Goal: Check status: Check status

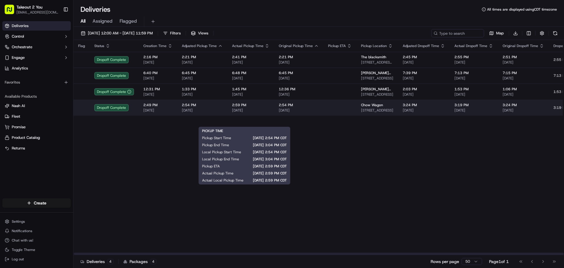
click at [246, 113] on span "[DATE]" at bounding box center [250, 110] width 37 height 5
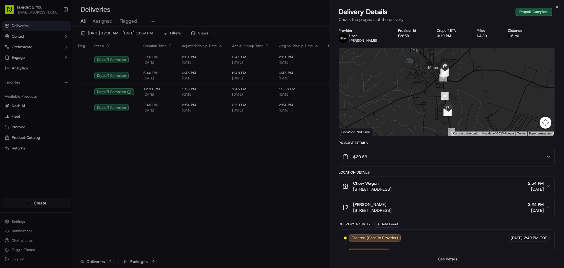
click at [554, 158] on button "$20.63" at bounding box center [446, 156] width 215 height 19
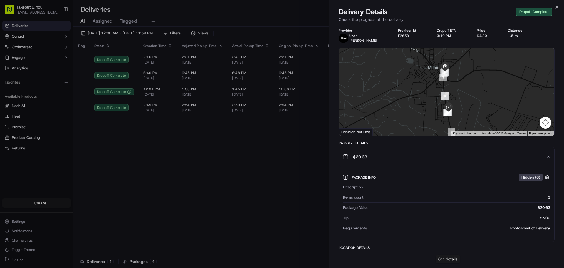
scroll to position [202, 0]
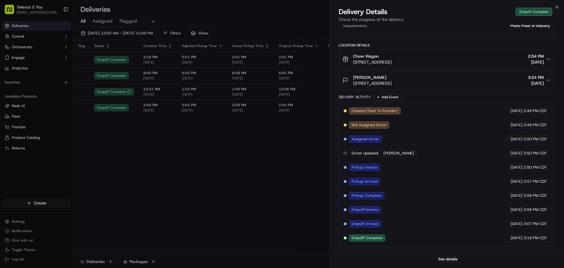
click at [553, 81] on button "Darla Lester 8098 S 1st St, Milan, TN 38358, USA 3:24 PM 09/19/2025" at bounding box center [446, 80] width 215 height 19
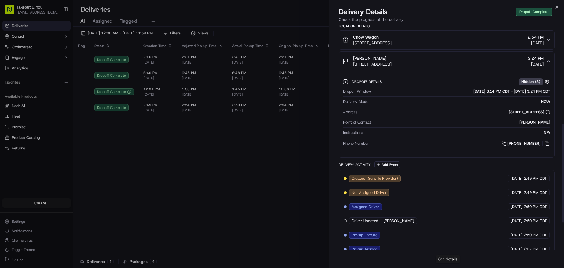
scroll to position [220, 0]
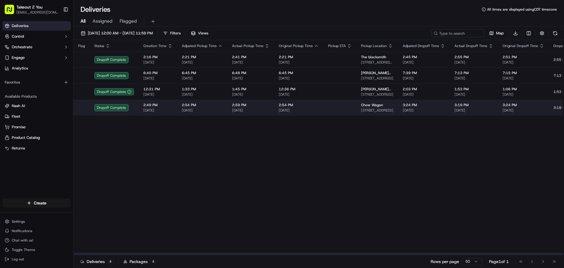
click at [193, 107] on span "2:54 PM" at bounding box center [202, 105] width 41 height 5
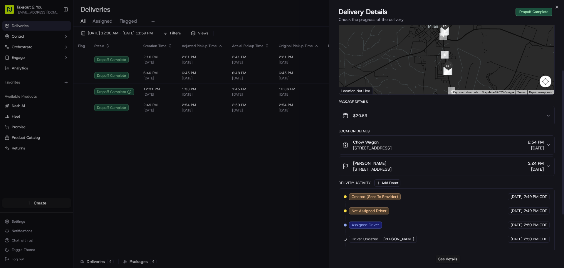
scroll to position [127, 0]
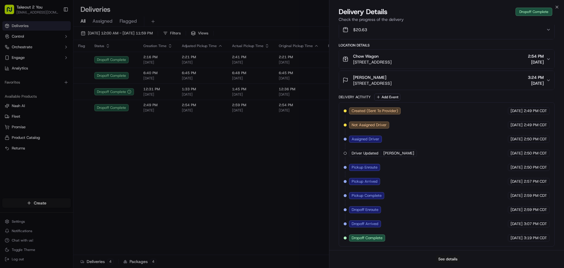
click at [449, 258] on button "See details" at bounding box center [448, 259] width 24 height 8
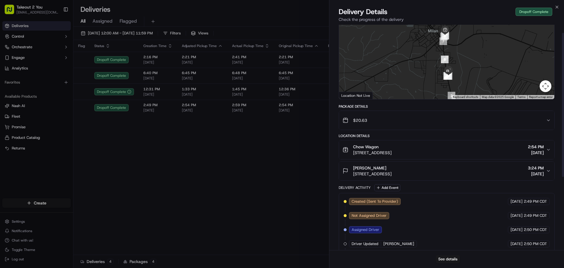
scroll to position [0, 0]
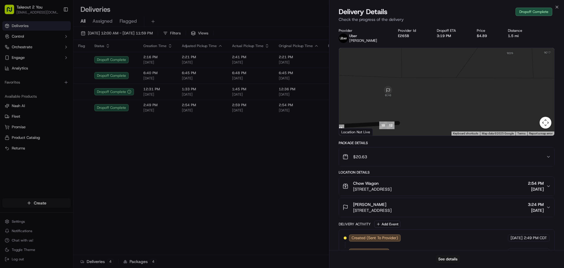
drag, startPoint x: 355, startPoint y: 98, endPoint x: 407, endPoint y: 101, distance: 51.8
click at [407, 101] on div at bounding box center [446, 92] width 215 height 88
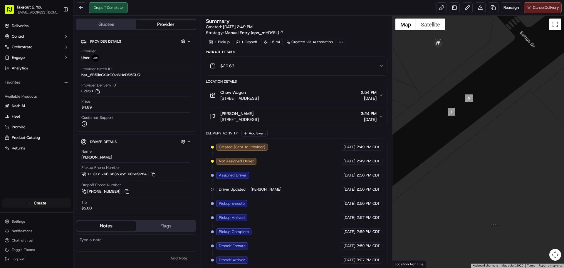
drag, startPoint x: 476, startPoint y: 38, endPoint x: 494, endPoint y: 100, distance: 64.4
click at [494, 100] on div at bounding box center [478, 142] width 172 height 252
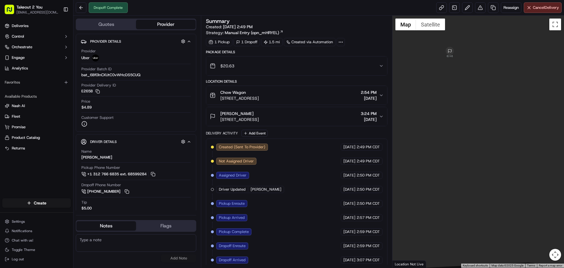
drag, startPoint x: 467, startPoint y: 119, endPoint x: 470, endPoint y: 172, distance: 53.3
click at [470, 172] on div at bounding box center [478, 142] width 172 height 252
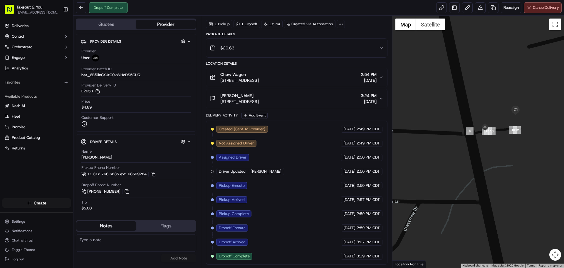
drag, startPoint x: 418, startPoint y: 147, endPoint x: 487, endPoint y: 140, distance: 69.7
click at [487, 140] on div at bounding box center [478, 142] width 172 height 252
click at [434, 24] on button "Satellite" at bounding box center [430, 25] width 29 height 12
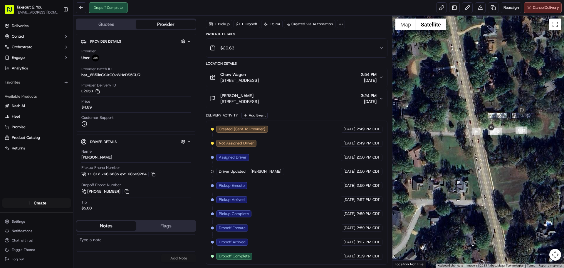
drag, startPoint x: 406, startPoint y: 119, endPoint x: 496, endPoint y: 117, distance: 89.9
click at [497, 117] on div at bounding box center [478, 142] width 172 height 252
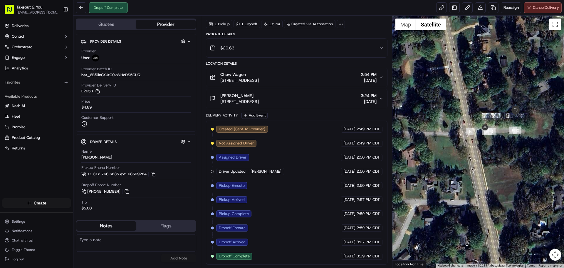
click at [376, 51] on div "$20.63" at bounding box center [294, 48] width 169 height 12
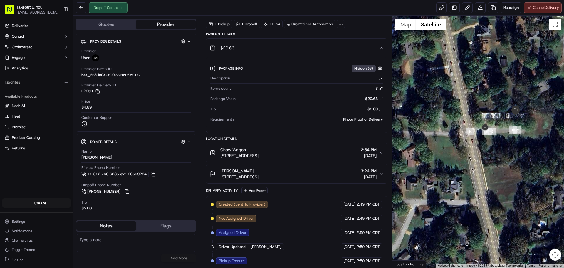
click at [375, 154] on span "[DATE]" at bounding box center [369, 155] width 16 height 6
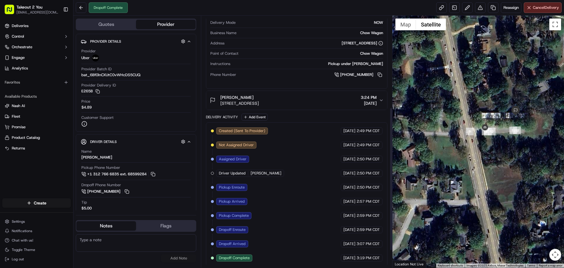
scroll to position [190, 0]
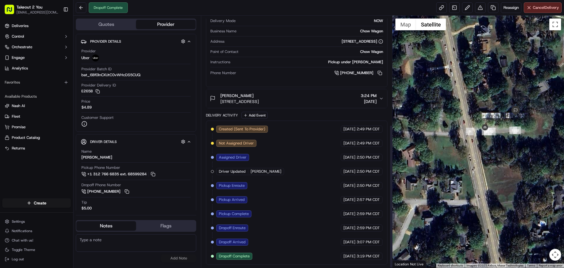
click at [377, 92] on button "Darla Lester 8098 S 1st St, Milan, TN 38358, USA 3:24 PM 09/19/2025" at bounding box center [296, 98] width 181 height 19
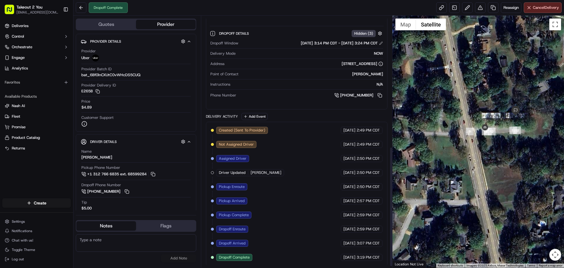
scroll to position [277, 0]
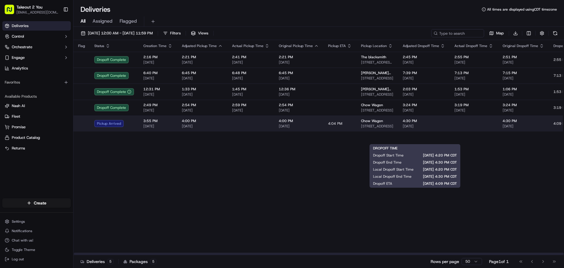
click at [398, 131] on td "4:30 PM 09/19/2025" at bounding box center [424, 123] width 52 height 16
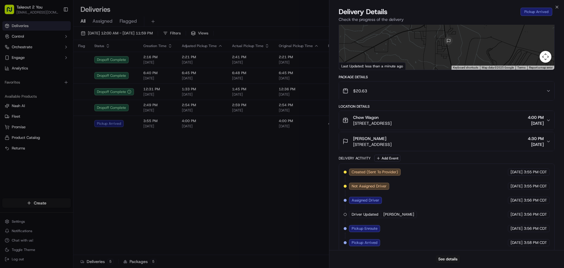
scroll to position [71, 0]
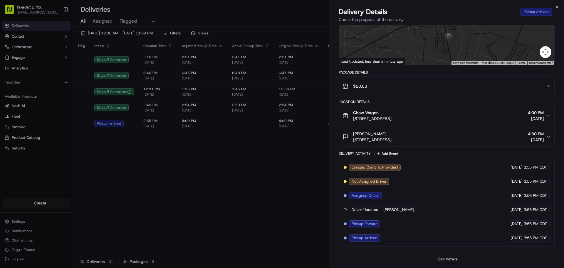
click at [438, 260] on button "See details" at bounding box center [448, 259] width 24 height 8
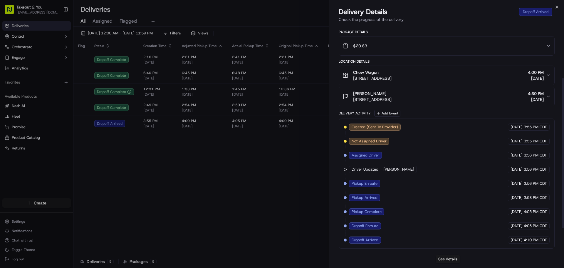
scroll to position [113, 0]
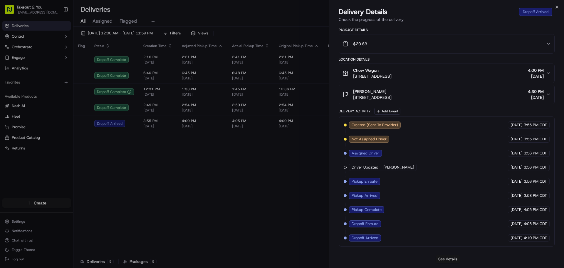
click at [452, 260] on button "See details" at bounding box center [448, 259] width 24 height 8
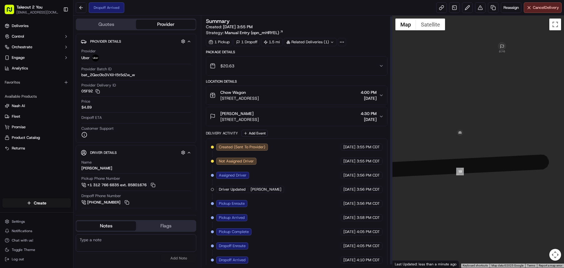
scroll to position [4, 0]
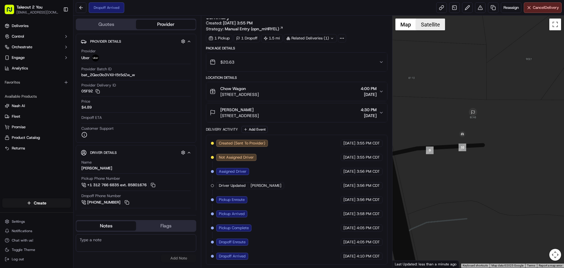
click at [438, 24] on button "Satellite" at bounding box center [430, 25] width 29 height 12
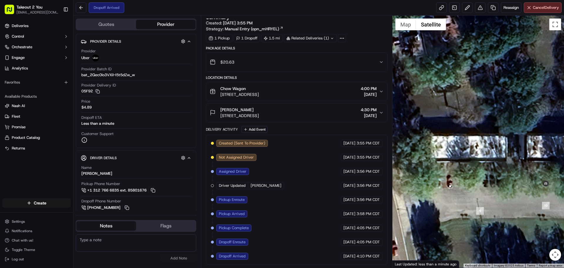
drag, startPoint x: 458, startPoint y: 120, endPoint x: 544, endPoint y: 160, distance: 95.0
click at [548, 160] on div at bounding box center [478, 142] width 172 height 252
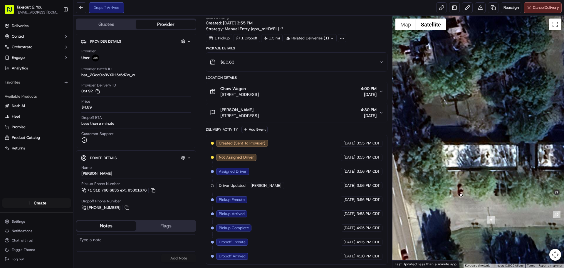
drag, startPoint x: 523, startPoint y: 146, endPoint x: 533, endPoint y: 154, distance: 12.1
click at [533, 154] on div at bounding box center [478, 142] width 172 height 252
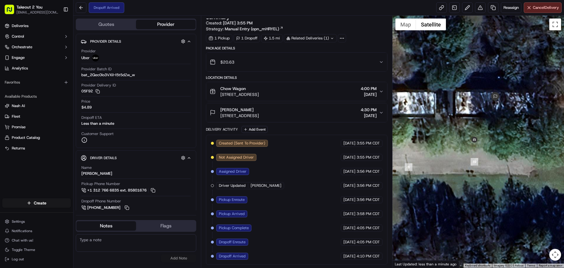
drag, startPoint x: 484, startPoint y: 177, endPoint x: 429, endPoint y: 114, distance: 83.1
click at [409, 114] on div at bounding box center [478, 142] width 172 height 252
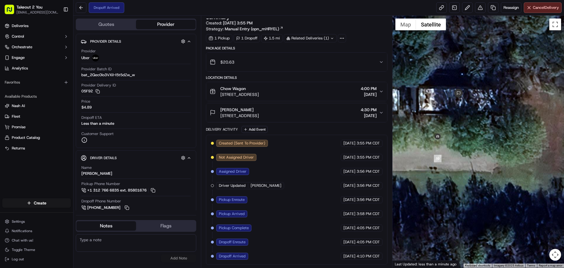
drag, startPoint x: 495, startPoint y: 119, endPoint x: 452, endPoint y: 113, distance: 43.9
click at [452, 113] on div at bounding box center [478, 142] width 172 height 252
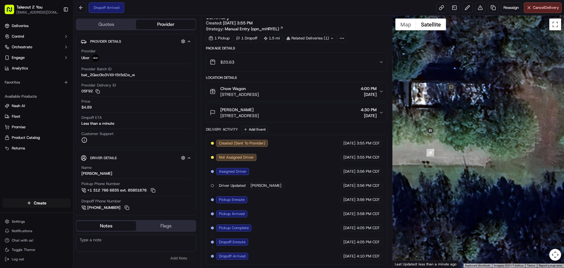
drag, startPoint x: 458, startPoint y: 115, endPoint x: 451, endPoint y: 114, distance: 7.1
click at [451, 114] on div at bounding box center [478, 142] width 172 height 252
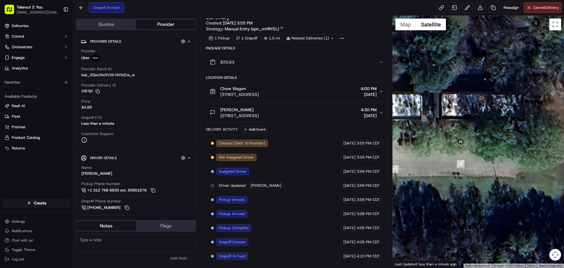
drag, startPoint x: 451, startPoint y: 116, endPoint x: 485, endPoint y: 117, distance: 33.5
click at [492, 114] on div at bounding box center [478, 142] width 172 height 252
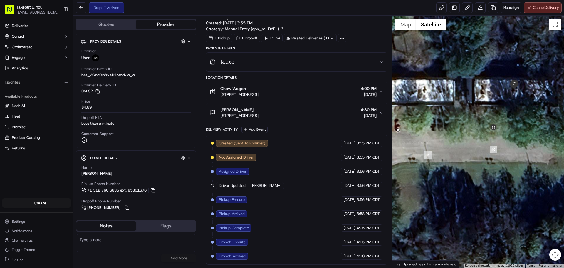
drag, startPoint x: 444, startPoint y: 132, endPoint x: 476, endPoint y: 121, distance: 34.1
click at [476, 121] on div at bounding box center [478, 142] width 172 height 252
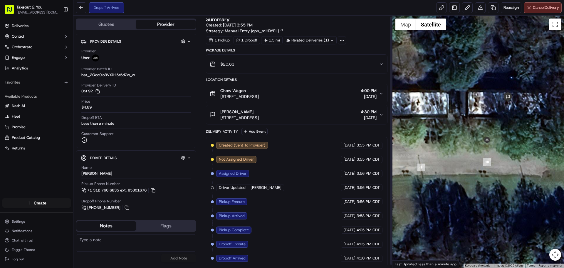
scroll to position [0, 0]
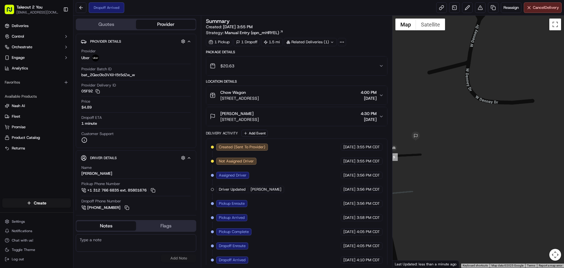
click at [368, 67] on div "$20.63" at bounding box center [294, 66] width 169 height 12
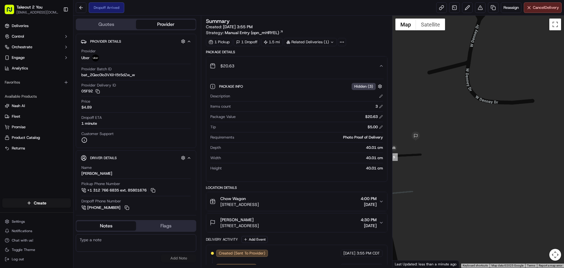
click at [380, 65] on icon "button" at bounding box center [381, 65] width 5 height 5
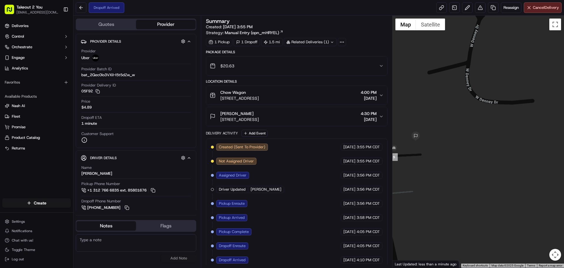
click at [378, 93] on div "Chow Wagon [STREET_ADDRESS] 4:00 PM [DATE]" at bounding box center [294, 95] width 169 height 12
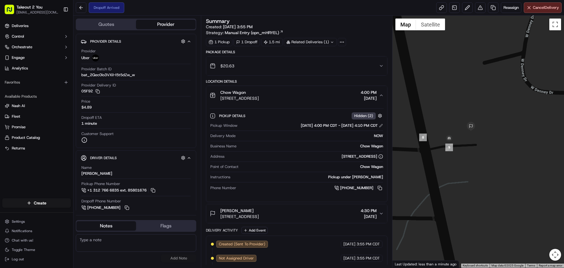
drag, startPoint x: 449, startPoint y: 155, endPoint x: 497, endPoint y: 145, distance: 49.1
click at [497, 145] on div at bounding box center [478, 142] width 172 height 252
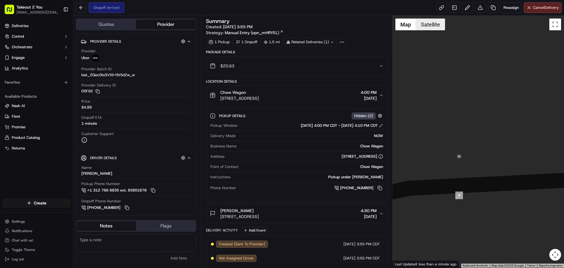
click at [439, 29] on button "Satellite" at bounding box center [430, 25] width 29 height 12
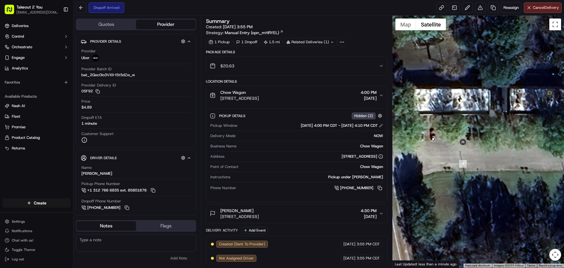
drag, startPoint x: 506, startPoint y: 130, endPoint x: 500, endPoint y: 126, distance: 7.8
click at [500, 126] on div at bounding box center [478, 142] width 172 height 252
click at [377, 65] on div "$20.63" at bounding box center [294, 66] width 169 height 12
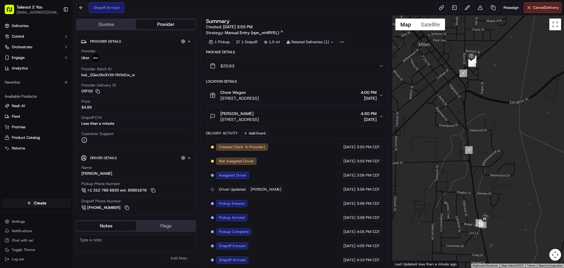
scroll to position [4, 0]
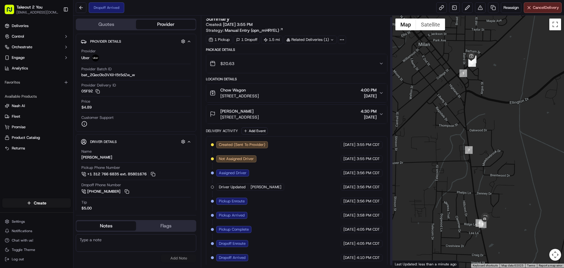
scroll to position [4, 0]
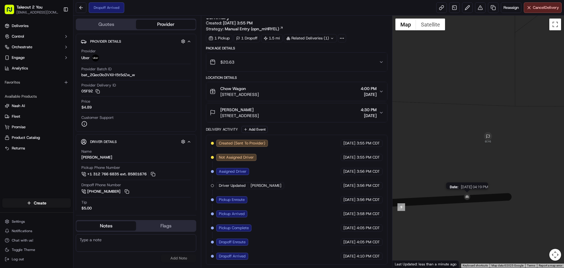
click at [466, 197] on img at bounding box center [466, 196] width 9 height 9
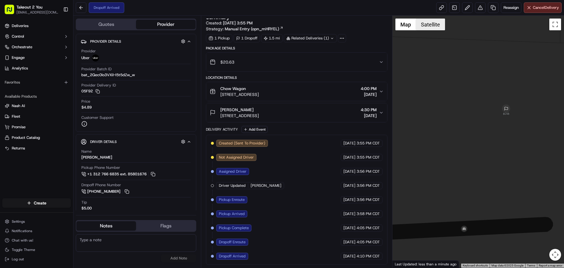
click at [434, 29] on button "Satellite" at bounding box center [430, 25] width 29 height 12
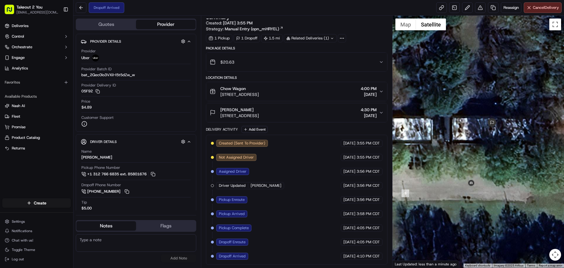
click at [380, 62] on icon "button" at bounding box center [381, 61] width 2 height 1
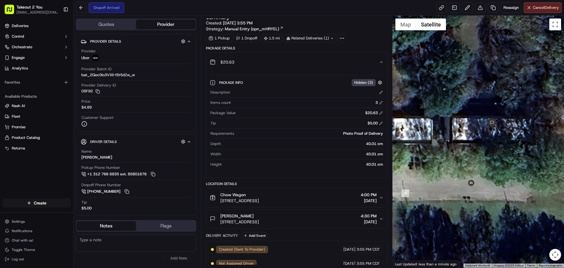
click at [371, 197] on span "4:00 PM" at bounding box center [369, 195] width 16 height 6
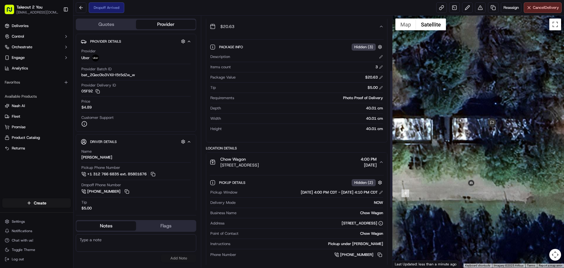
scroll to position [141, 0]
